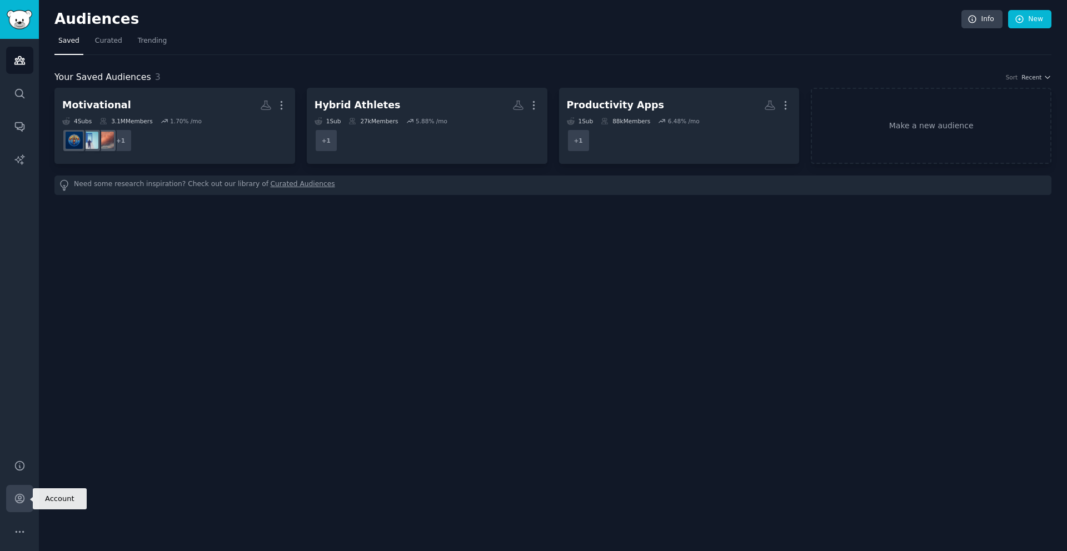
click at [22, 502] on link "Account" at bounding box center [19, 498] width 27 height 27
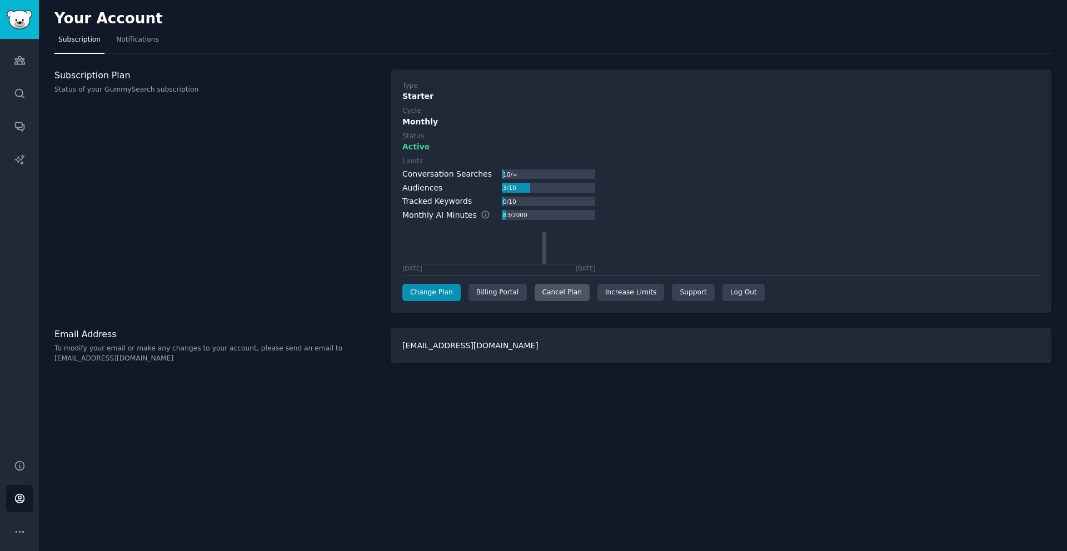
click at [277, 291] on div "Cancel Plan" at bounding box center [562, 293] width 55 height 18
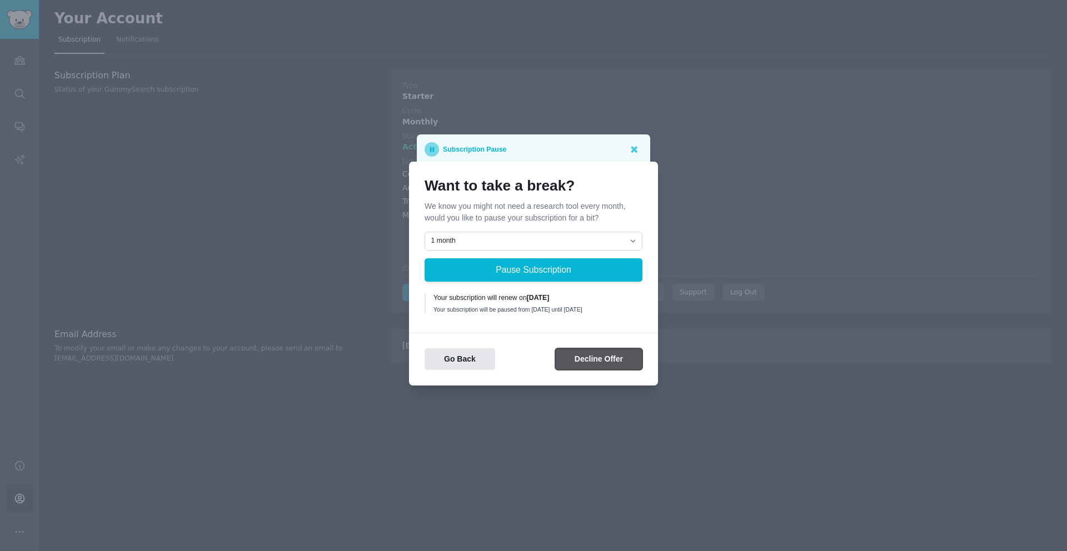
click at [277, 367] on button "Decline Offer" at bounding box center [598, 359] width 87 height 22
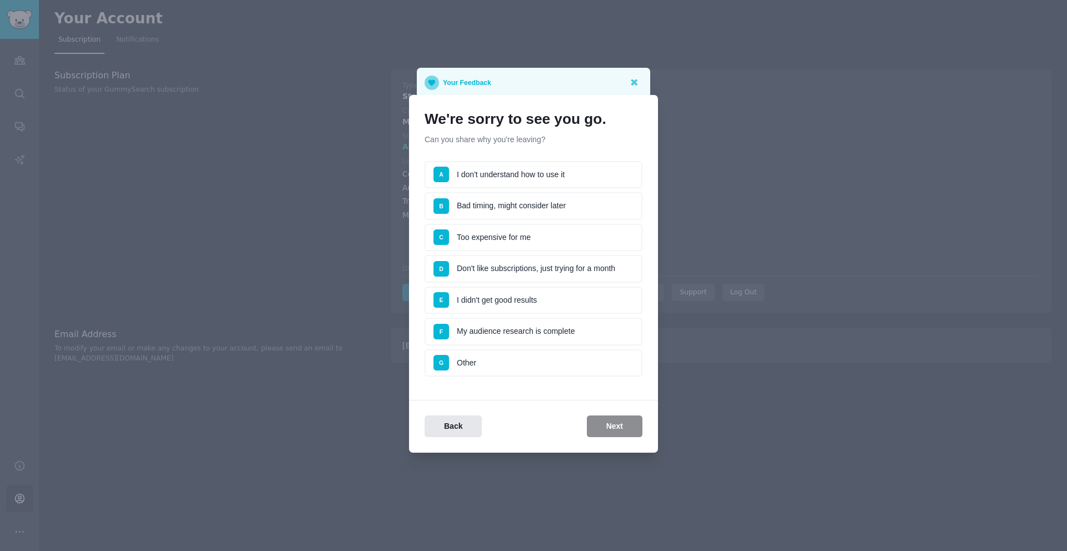
click at [277, 426] on div "Back Next" at bounding box center [533, 427] width 249 height 22
click at [277, 362] on li "G Other" at bounding box center [534, 364] width 218 height 28
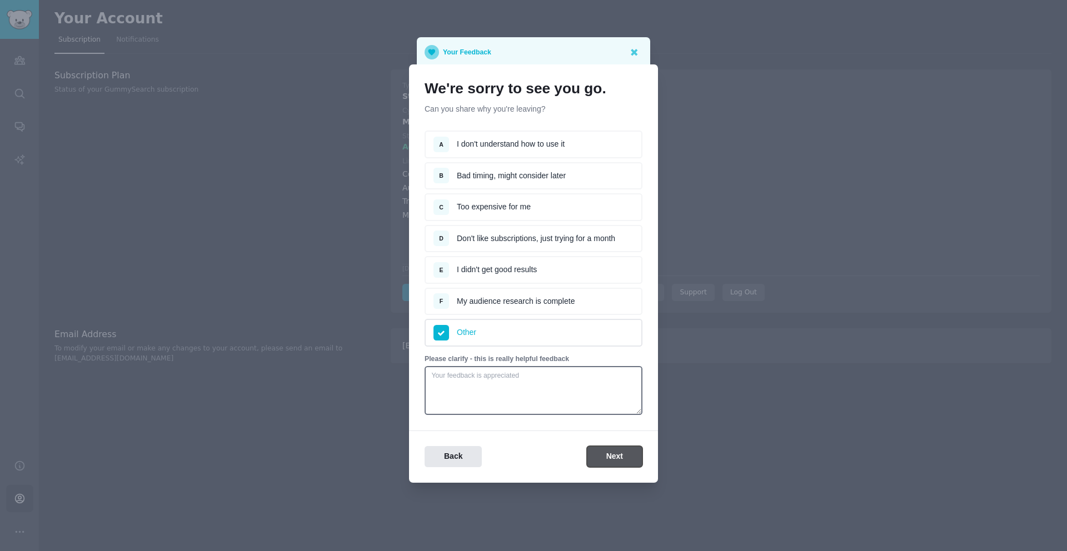
click at [277, 455] on button "Next" at bounding box center [615, 457] width 56 height 22
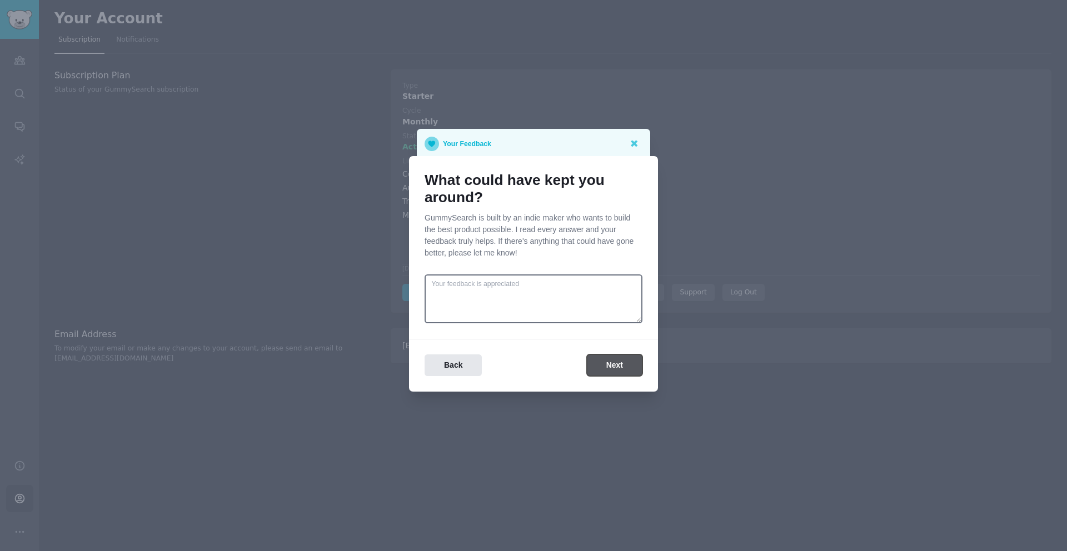
click at [277, 370] on button "Next" at bounding box center [615, 366] width 56 height 22
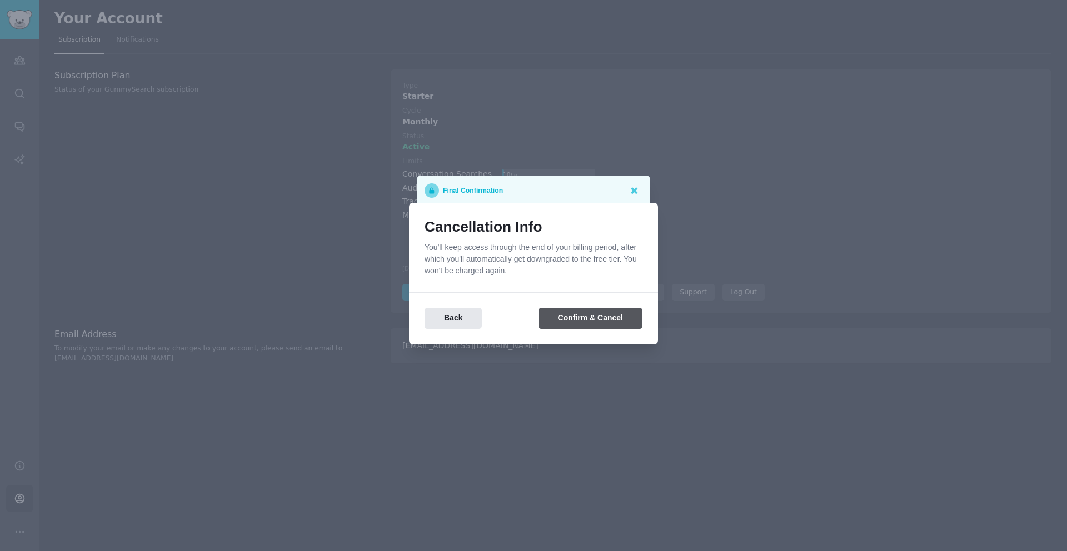
drag, startPoint x: 579, startPoint y: 305, endPoint x: 579, endPoint y: 323, distance: 18.3
click at [277, 317] on div "Back Confirm & Cancel" at bounding box center [533, 310] width 249 height 37
click at [277, 323] on button "Confirm & Cancel" at bounding box center [590, 319] width 104 height 22
